Goal: Check status: Check status

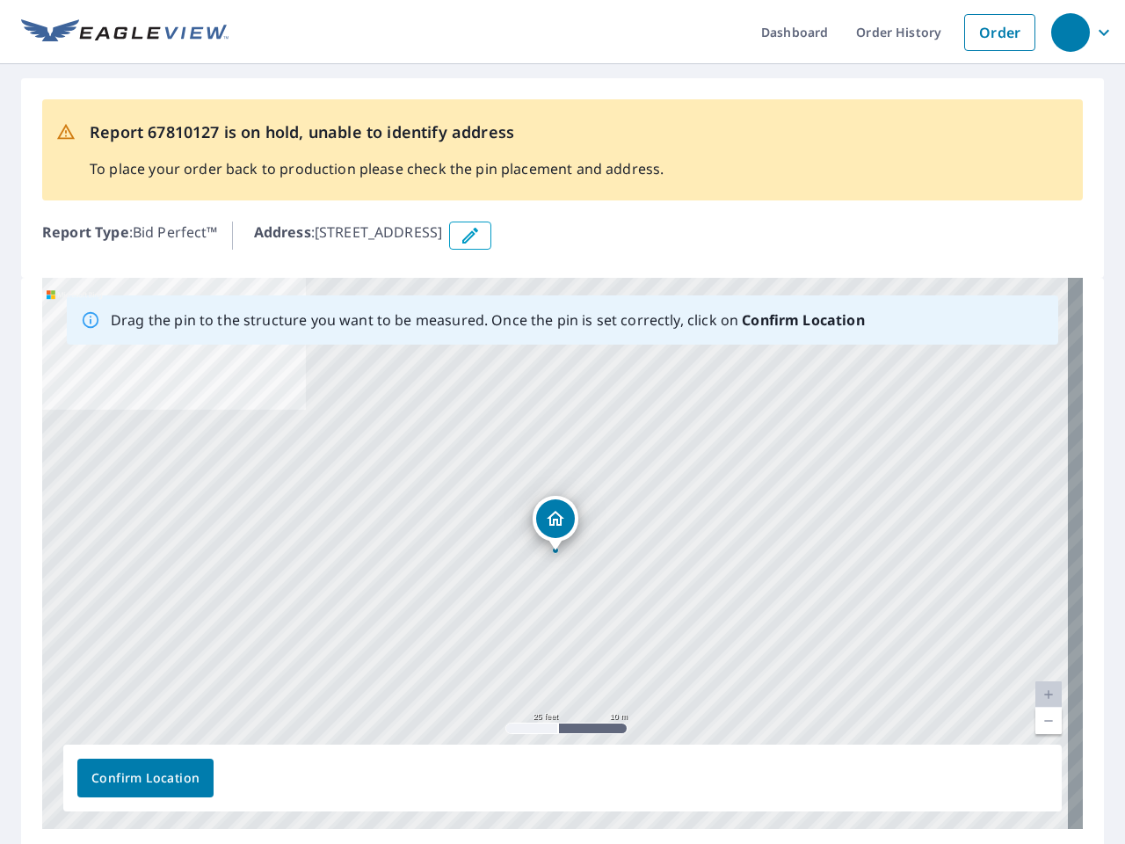
click at [563, 422] on div "[STREET_ADDRESS]" at bounding box center [562, 553] width 1041 height 551
click at [1070, 32] on div "button" at bounding box center [1071, 32] width 39 height 39
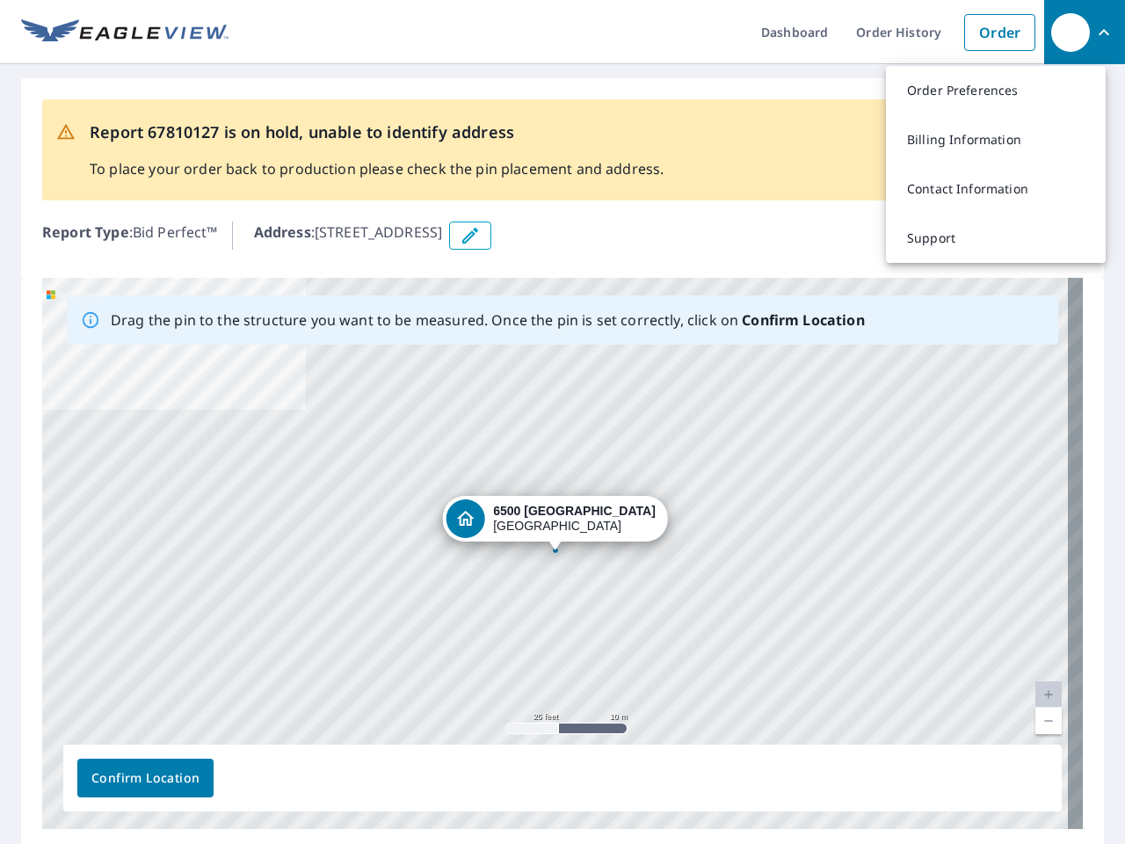
click at [481, 236] on icon "button" at bounding box center [470, 235] width 21 height 21
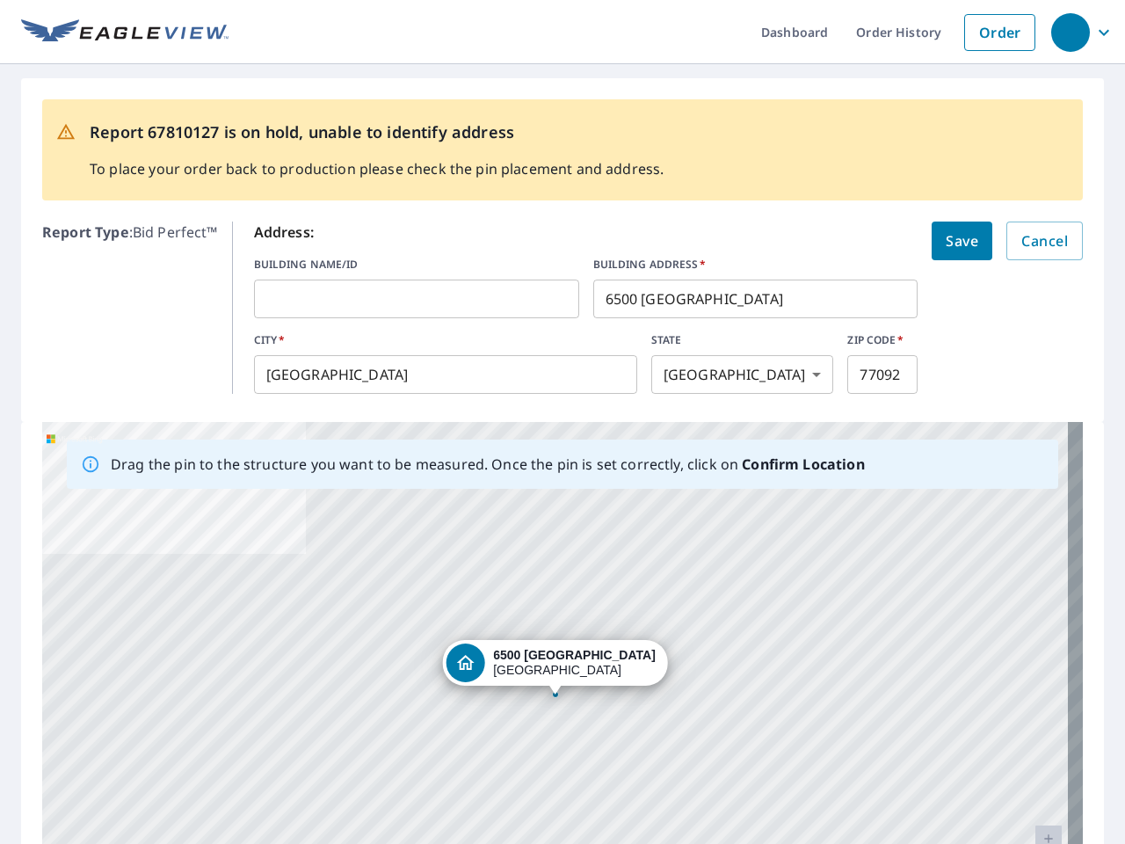
click at [555, 553] on div "[STREET_ADDRESS]" at bounding box center [562, 697] width 1041 height 551
click at [1034, 695] on div "[STREET_ADDRESS]" at bounding box center [562, 697] width 1041 height 551
click at [1034, 721] on div "[STREET_ADDRESS]" at bounding box center [562, 697] width 1041 height 551
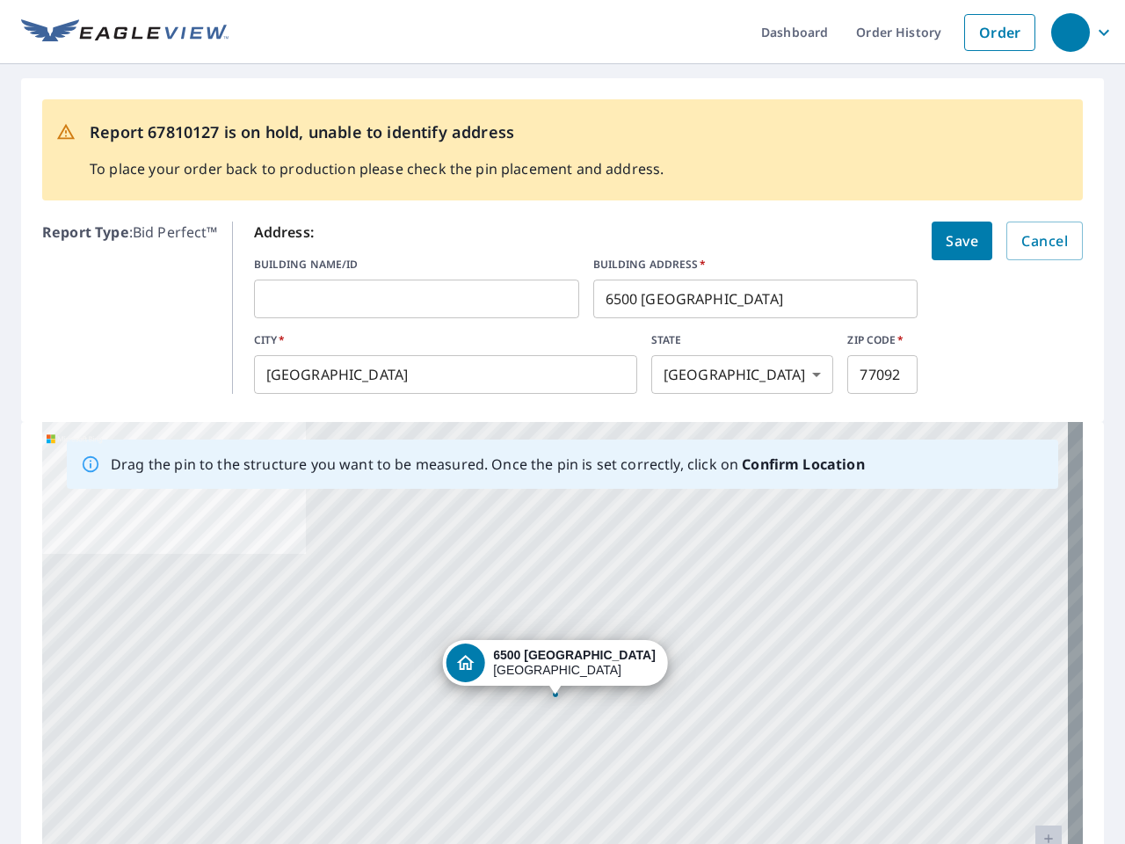
click at [145, 778] on div "[STREET_ADDRESS]" at bounding box center [562, 697] width 1041 height 551
